Goal: Task Accomplishment & Management: Use online tool/utility

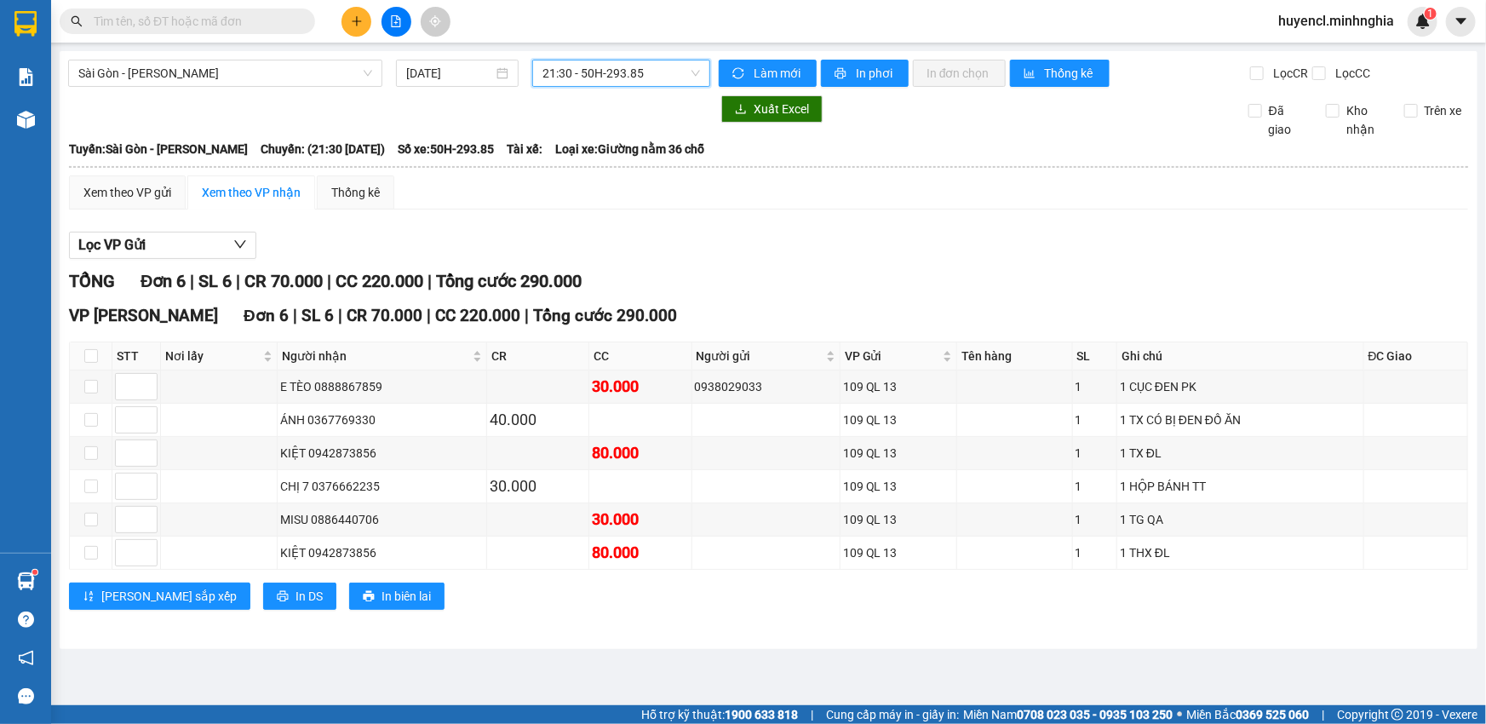
click at [606, 78] on span "21:30 - 50H-293.85" at bounding box center [622, 73] width 158 height 26
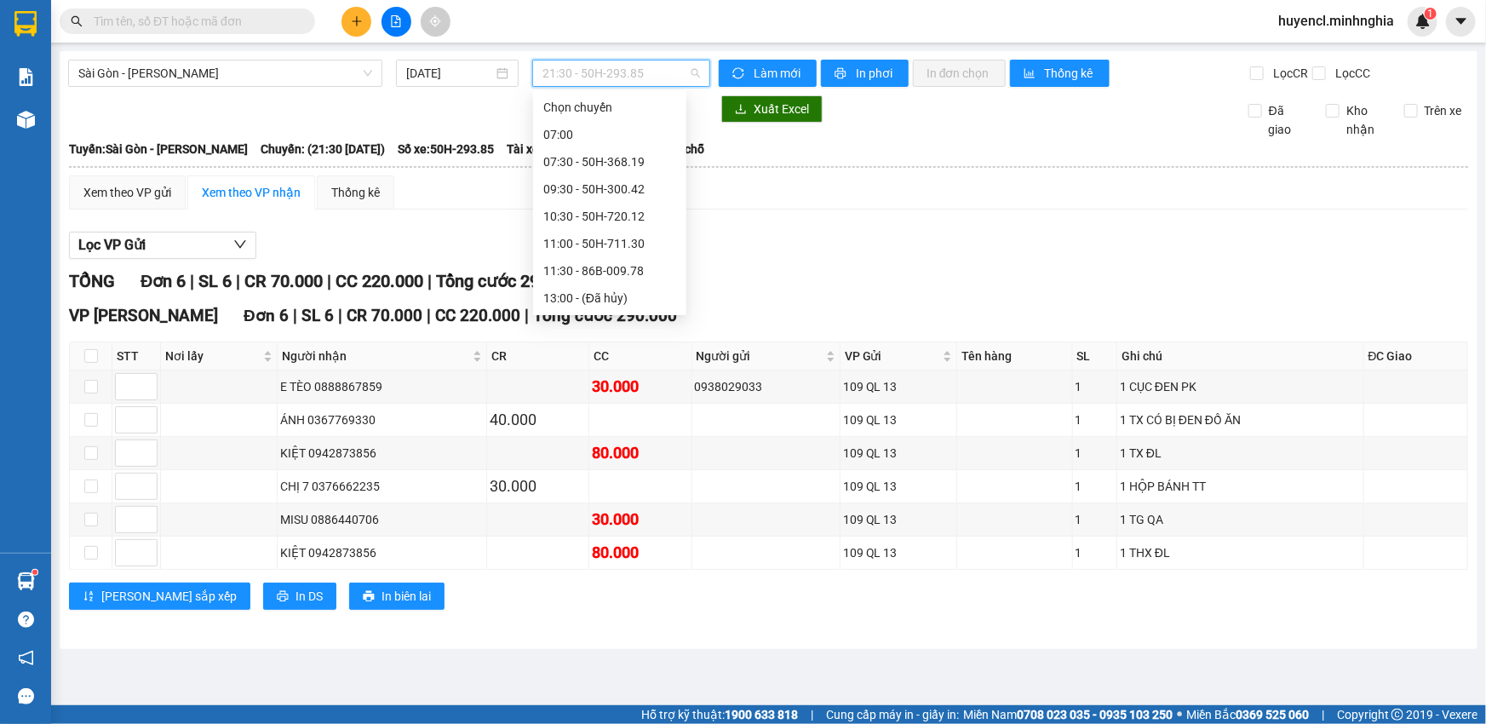
click at [635, 398] on div "21:00 - 86H-021.24" at bounding box center [609, 407] width 133 height 19
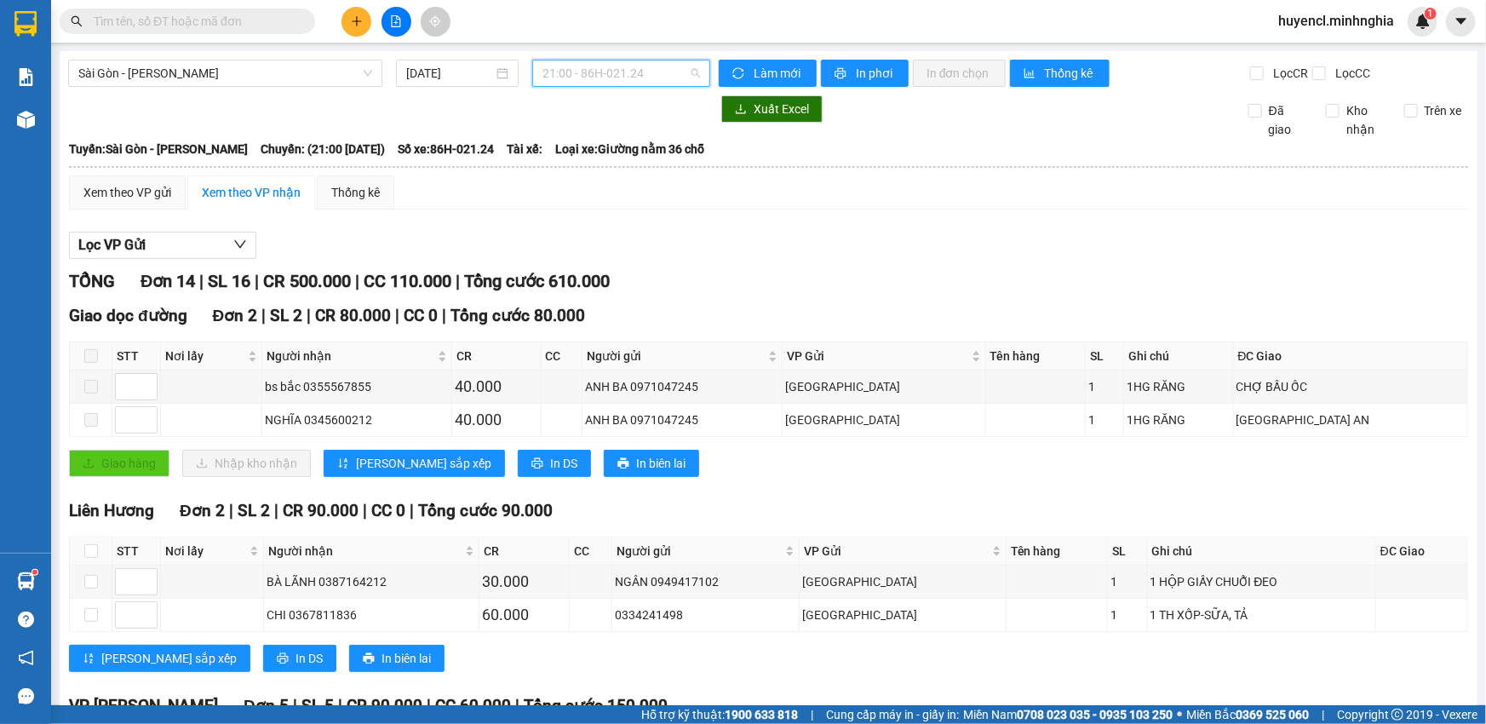
click at [615, 67] on span "21:00 - 86H-021.24" at bounding box center [622, 73] width 158 height 26
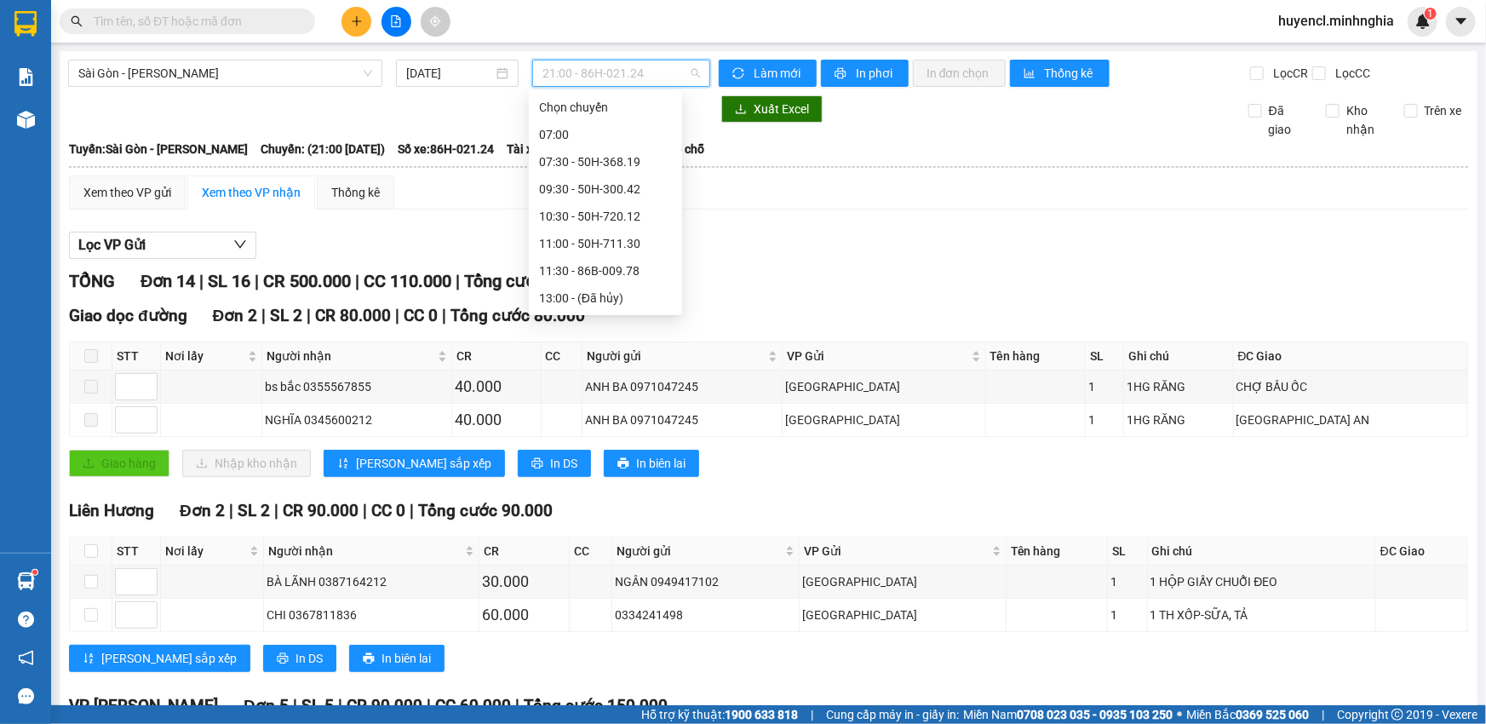
click at [623, 425] on div "21:30 - 50H-293.85" at bounding box center [605, 434] width 133 height 19
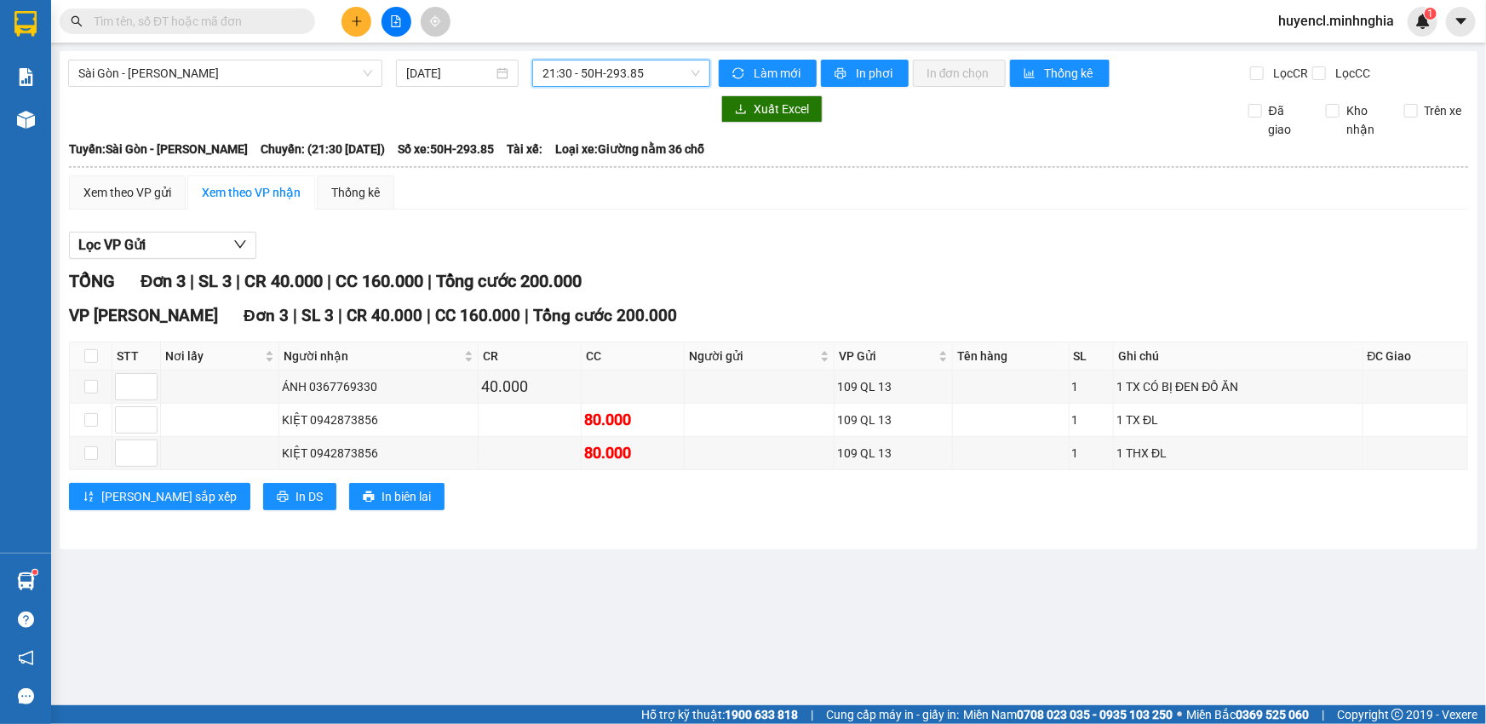
click at [656, 90] on div "[GEOGRAPHIC_DATA] - Phan Rí [DATE] 21:30 21:30 - 50H-293.85 Làm mới In phơi In …" at bounding box center [769, 300] width 1418 height 498
click at [664, 74] on span "21:30 - 50H-293.85" at bounding box center [622, 73] width 158 height 26
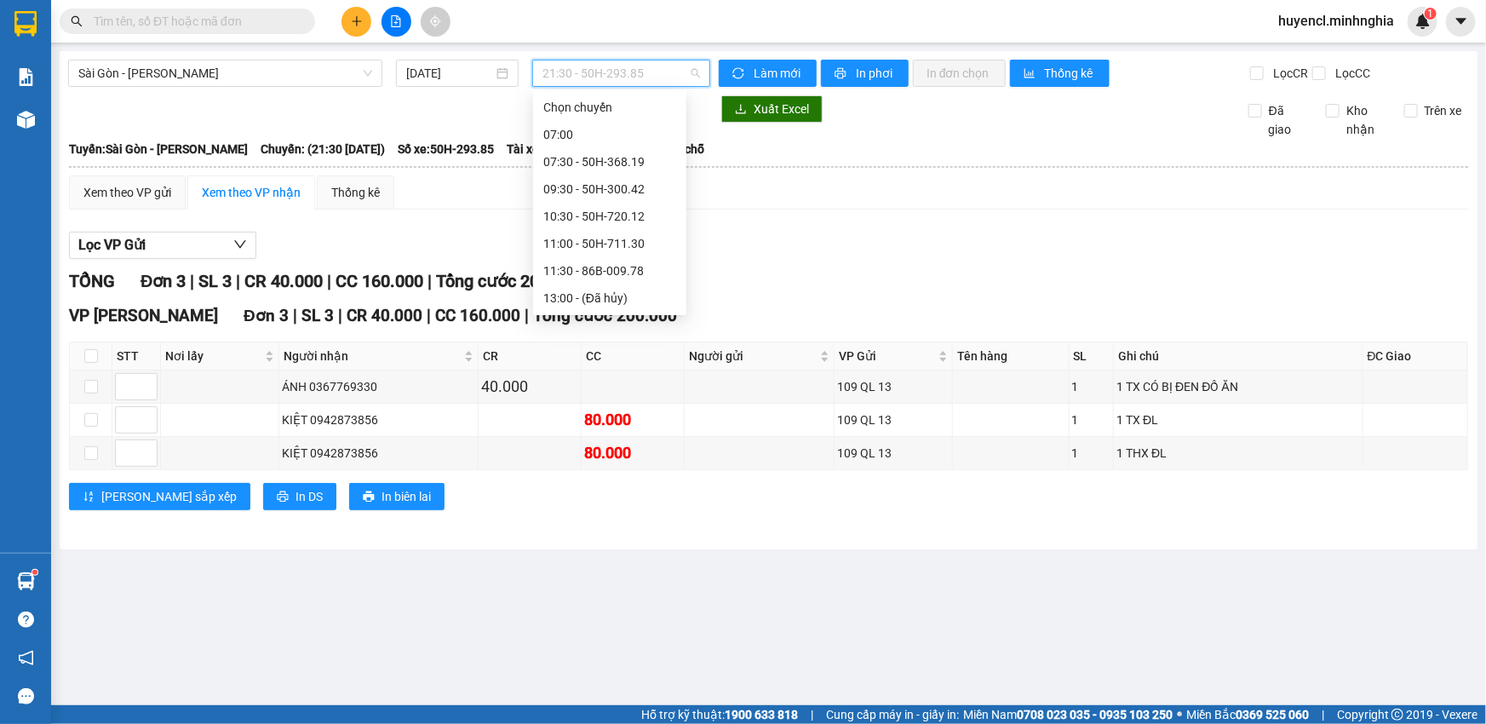
click at [618, 452] on div "22:00 - 50H-302.50" at bounding box center [609, 461] width 133 height 19
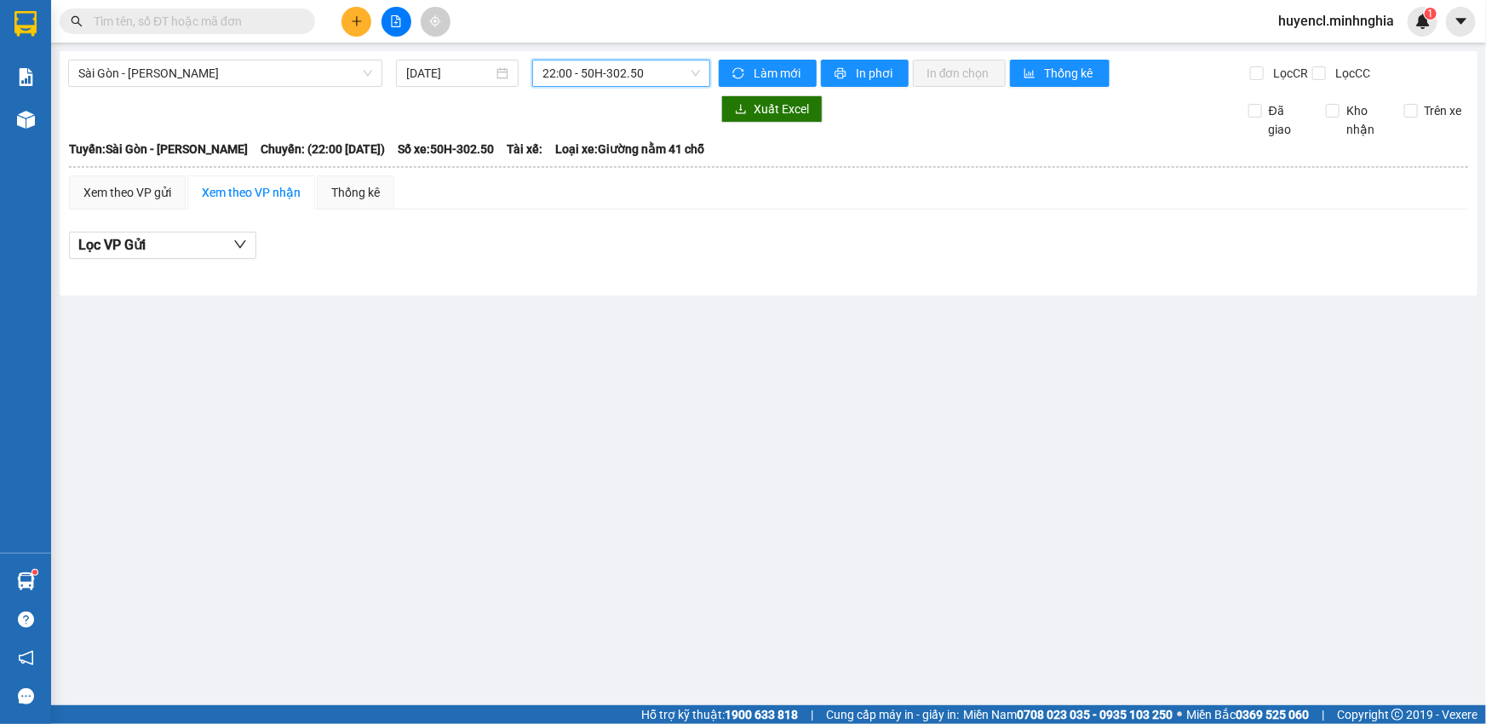
click at [634, 69] on span "22:00 - 50H-302.50" at bounding box center [622, 73] width 158 height 26
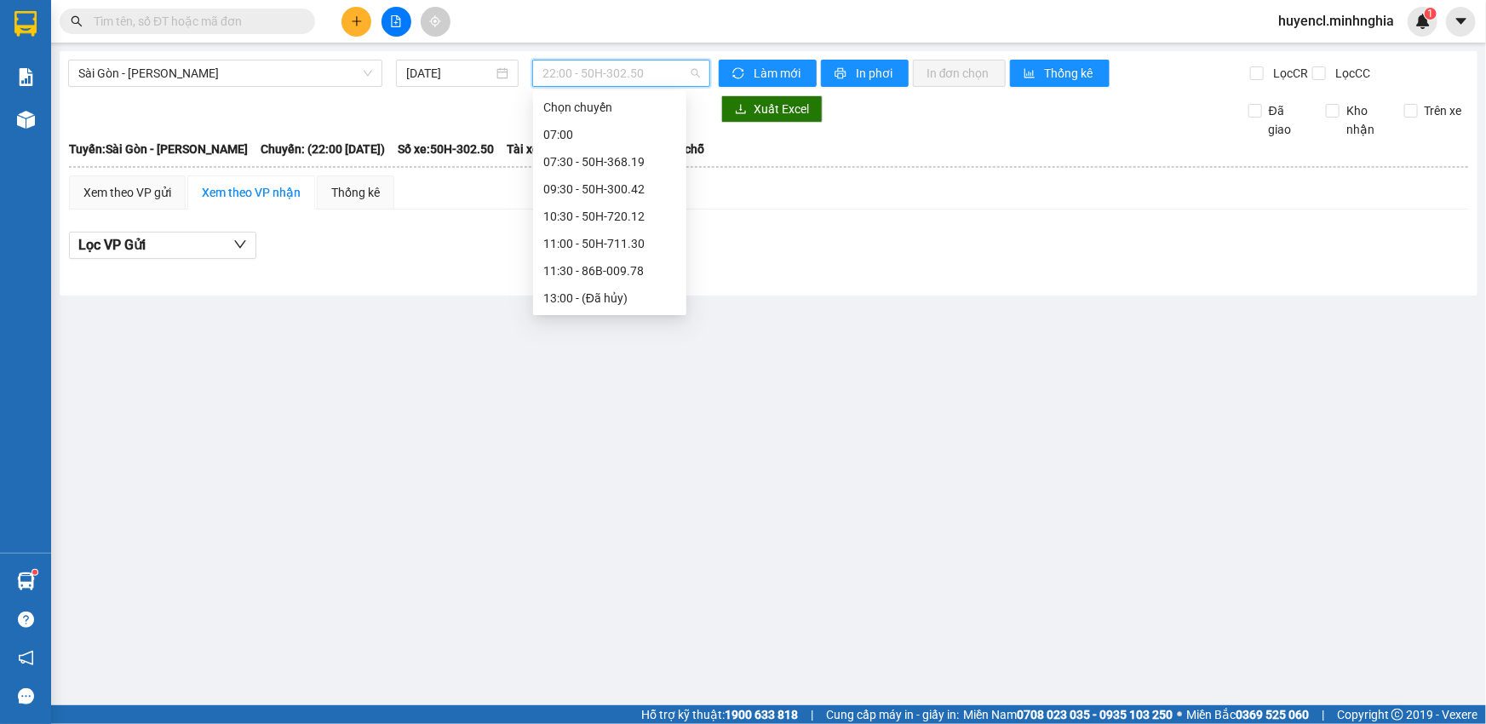
click at [622, 371] on div "18:00 - 50H-350.51" at bounding box center [609, 380] width 133 height 19
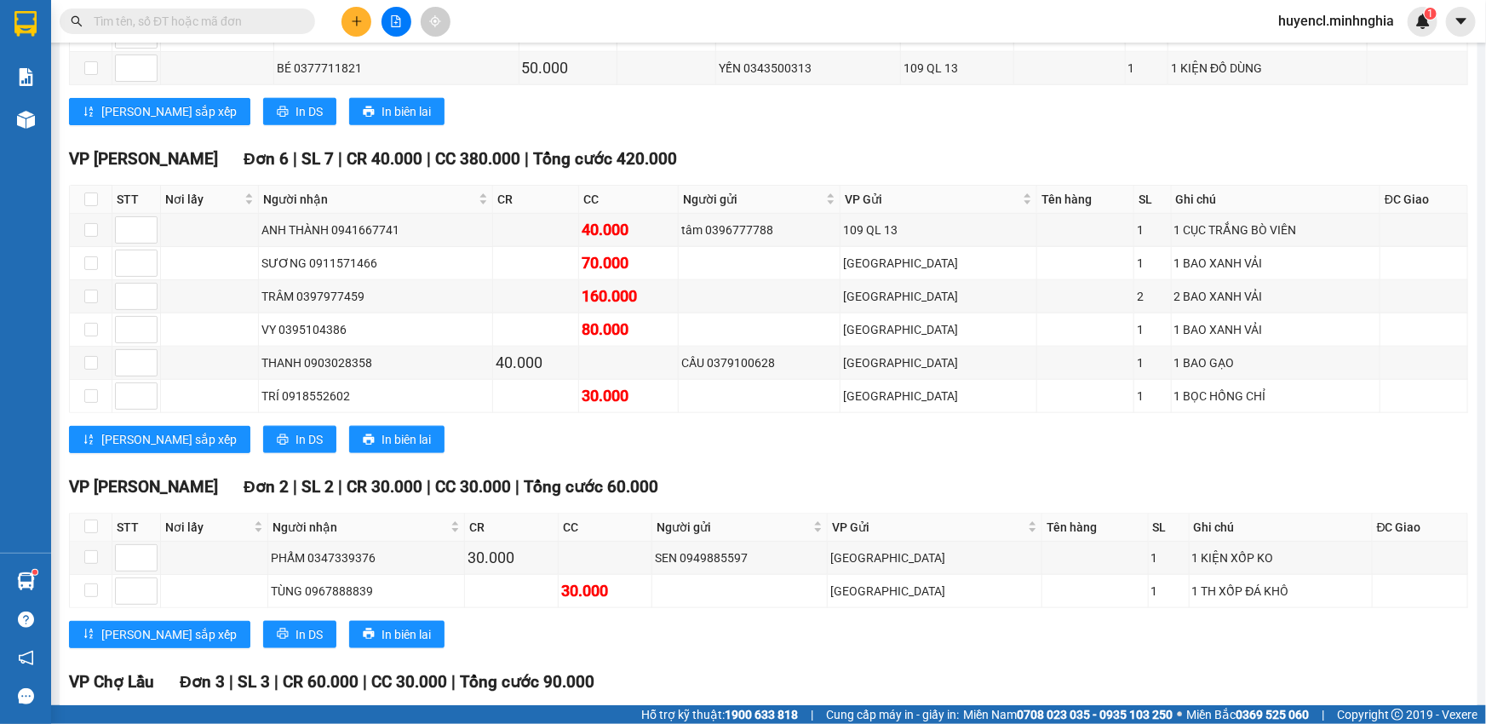
scroll to position [774, 0]
